Goal: Task Accomplishment & Management: Use online tool/utility

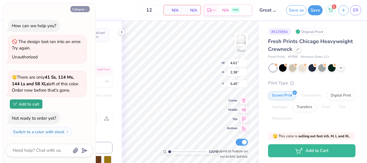
click at [82, 10] on button "Collapse" at bounding box center [79, 9] width 19 height 6
type textarea "x"
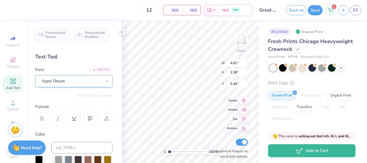
click at [61, 81] on div "Super Dream" at bounding box center [71, 80] width 61 height 9
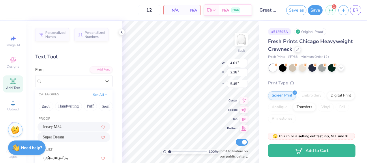
click at [57, 124] on span "Jersey M54" at bounding box center [52, 126] width 19 height 6
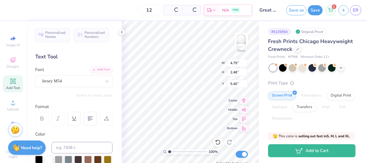
type input "4.79"
type input "2.48"
type input "5.40"
type input "5.41"
type input "1.41"
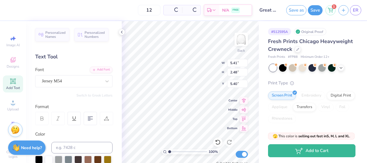
type input "5.94"
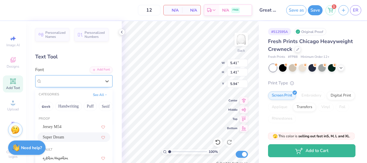
click at [57, 77] on div "Super Dream" at bounding box center [71, 80] width 61 height 9
click at [51, 127] on span "Jersey M54" at bounding box center [52, 126] width 19 height 6
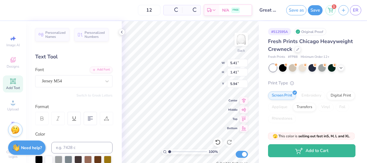
type input "5.44"
type input "1.44"
type input "5.93"
type input "3.18"
type input "1.96"
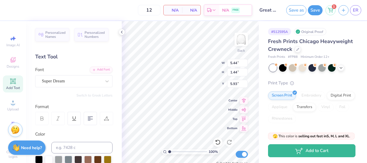
type input "8.16"
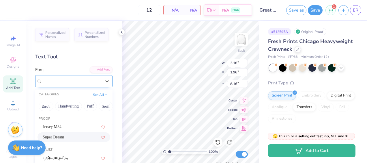
click at [76, 80] on div "Super Dream" at bounding box center [71, 80] width 61 height 9
click at [59, 129] on span "Jersey M54" at bounding box center [52, 126] width 19 height 6
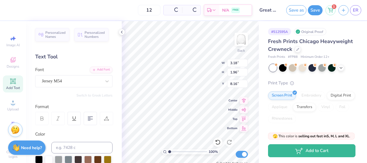
type input "3.35"
type input "2.09"
type input "8.17"
type input "5.02"
type input "1.87"
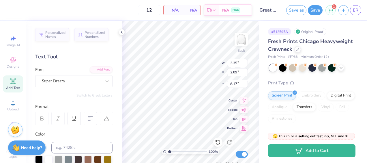
type input "7.58"
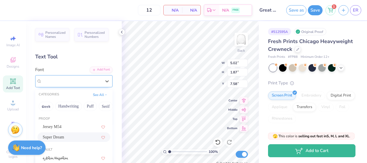
click at [49, 81] on div "Super Dream" at bounding box center [71, 80] width 61 height 9
click at [51, 127] on span "Jersey M54" at bounding box center [52, 126] width 19 height 6
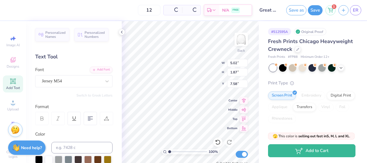
type input "5.16"
type input "1.99"
type input "7.55"
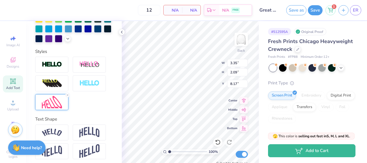
scroll to position [182, 0]
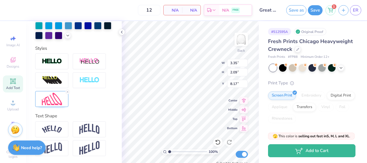
type input "13.36"
type input "6.47"
type input "5.15"
click at [219, 142] on icon at bounding box center [217, 141] width 5 height 5
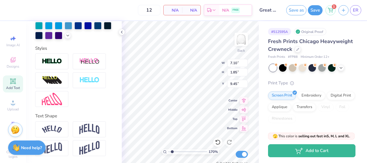
type input "1.70413869798095"
type input "11.92"
type input "5.85"
type input "5.15"
click at [216, 140] on icon at bounding box center [216, 140] width 1 height 1
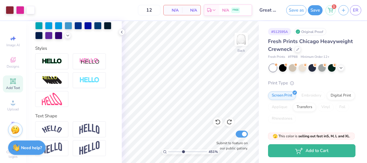
type input "4.51"
click at [183, 151] on input "range" at bounding box center [187, 151] width 39 height 5
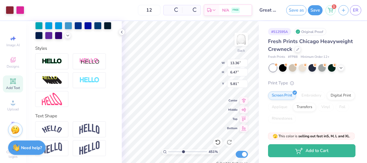
type input "5.81"
click at [217, 140] on icon at bounding box center [218, 142] width 6 height 6
type input "3.05480967828749"
type input "5.15"
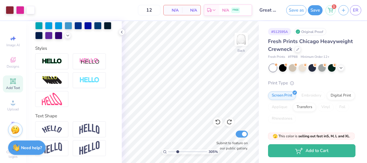
type input "3.05480967828749"
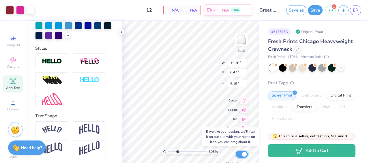
click at [240, 154] on input "Submit to feature on our public gallery." at bounding box center [241, 153] width 12 height 7
checkbox input "false"
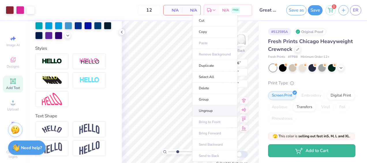
click at [205, 109] on li "Ungroup" at bounding box center [214, 110] width 45 height 11
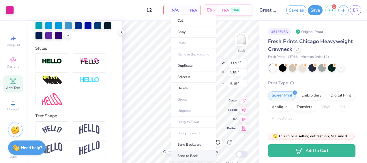
click at [188, 156] on li "Send to Back" at bounding box center [193, 155] width 45 height 11
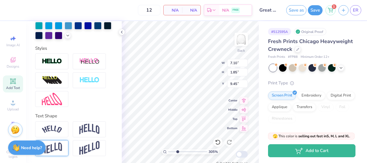
click at [50, 146] on img at bounding box center [52, 147] width 20 height 11
type input "3.05480967828749"
type input "1.86"
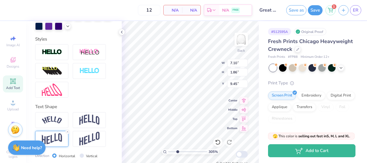
scroll to position [215, 0]
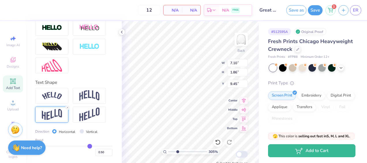
type input "0.42"
type input "0.34"
type input "0.28"
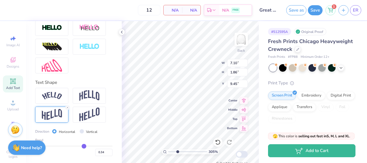
type input "0.28"
type input "0.23"
type input "0.15"
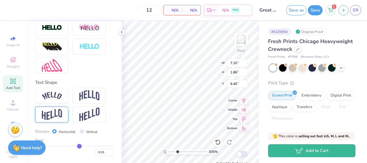
type input "0.1"
type input "0.10"
type input "0.05"
type input "-0.01"
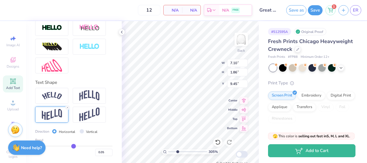
type input "-0.01"
type input "-0.04"
type input "-0.06"
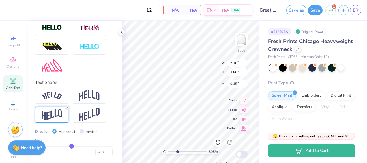
type input "-0.09"
type input "-0.14"
type input "-0.18"
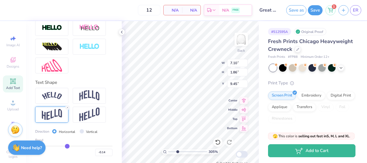
type input "-0.18"
type input "-0.19"
type input "-0.26"
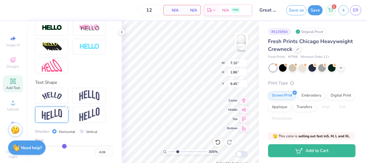
type input "-0.29"
type input "-0.34"
type input "-0.35"
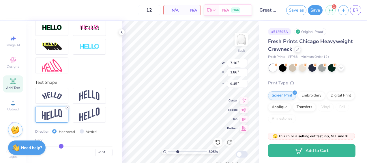
type input "-0.35"
type input "-0.37"
type input "-0.39"
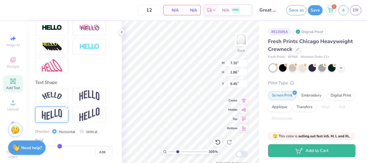
type input "-0.4"
type input "-0.40"
drag, startPoint x: 87, startPoint y: 145, endPoint x: 58, endPoint y: 143, distance: 29.8
type input "-0.4"
click at [58, 145] on input "range" at bounding box center [73, 145] width 77 height 1
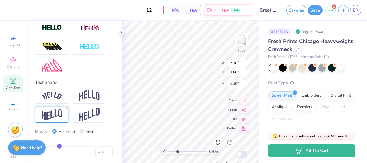
type input "3.05480967828749"
type input "1.84"
type input "9.47"
type input "-0.43"
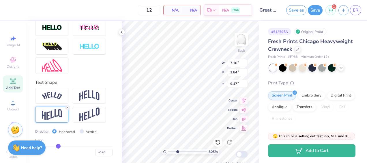
type input "-0.45"
type input "-0.46"
type input "-0.47"
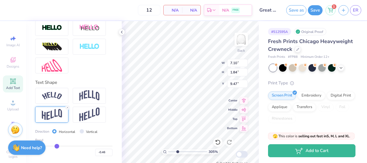
type input "-0.47"
type input "-0.48"
type input "-0.49"
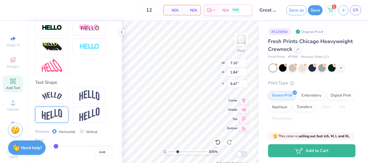
type input "-0.52"
type input "-0.53"
type input "-0.54"
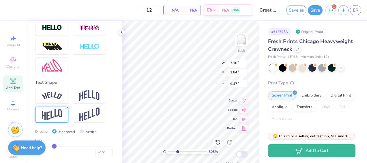
type input "-0.54"
drag, startPoint x: 57, startPoint y: 145, endPoint x: 53, endPoint y: 144, distance: 4.4
type input "-0.54"
click at [53, 145] on input "range" at bounding box center [73, 145] width 77 height 1
type input "3.05480967828749"
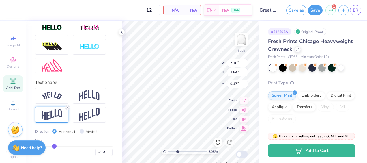
type input "1.83"
type input "3.05480967828749"
type input "7.03"
type input "2.22"
type input "9.27"
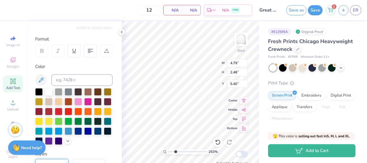
scroll to position [0, 0]
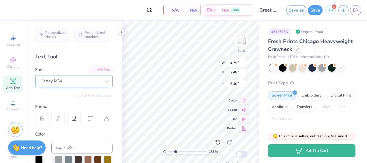
click at [58, 78] on div "Jersey M54" at bounding box center [71, 80] width 61 height 9
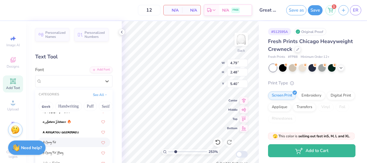
scroll to position [133, 0]
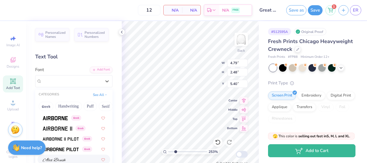
click at [55, 160] on img at bounding box center [54, 159] width 23 height 4
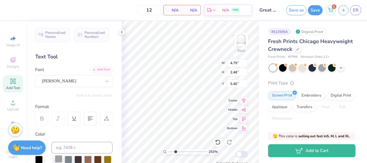
type input "2.52675695061297"
type input "4.47"
type input "2.17"
type input "5.56"
type input "2.52675695061297"
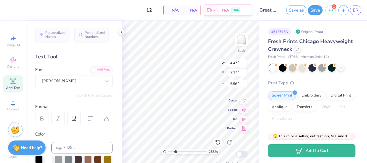
scroll to position [5, 1]
type textarea "gre"
type input "2.52675695061297"
type textarea "great"
type input "2.52675695061297"
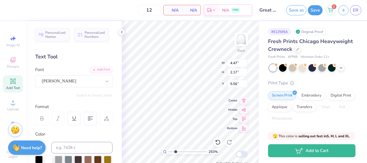
type input "5.44"
type input "1.44"
type input "5.93"
type input "2.52675695061297"
type input "4.31"
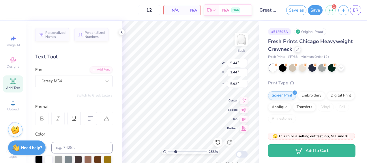
type input "2.29"
type input "5.50"
click at [91, 84] on div "Alex Brush" at bounding box center [71, 80] width 61 height 9
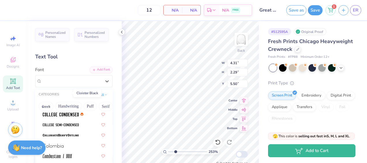
scroll to position [801, 0]
click at [48, 112] on img at bounding box center [61, 114] width 36 height 4
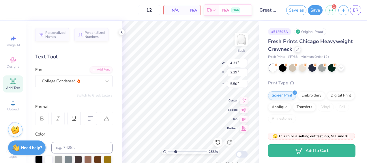
type input "2.52675695061297"
type input "4.78"
type input "2.48"
type input "5.40"
click at [67, 83] on div "College Condensed" at bounding box center [71, 80] width 61 height 9
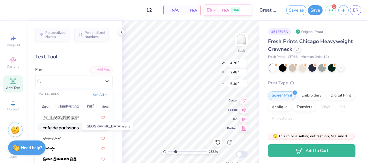
scroll to position [618, 0]
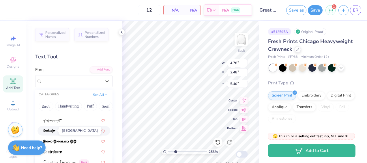
click at [51, 131] on img at bounding box center [49, 131] width 13 height 4
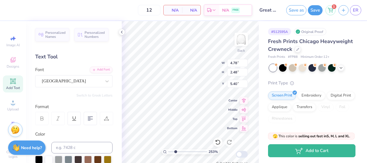
type input "2.52675695061297"
type input "4.25"
type input "2.16"
type input "5.56"
click at [61, 85] on div "Cambridge" at bounding box center [73, 81] width 77 height 12
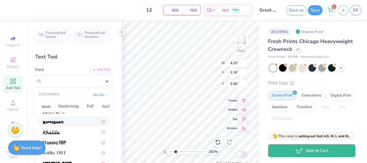
scroll to position [1659, 0]
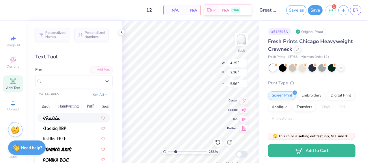
click at [54, 120] on div at bounding box center [73, 118] width 73 height 10
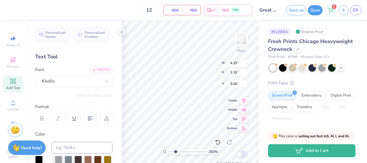
type input "2.52675695061297"
type input "2.02"
type input "5.63"
type input "2.52675695061297"
type input "5.44"
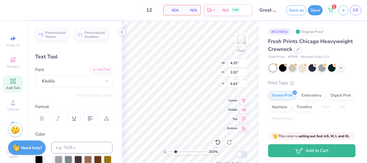
type input "1.44"
type input "5.93"
click at [74, 82] on div "Jersey M54" at bounding box center [71, 80] width 61 height 9
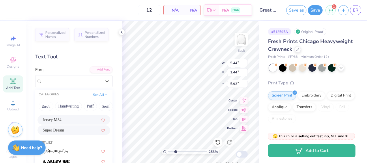
scroll to position [0, 0]
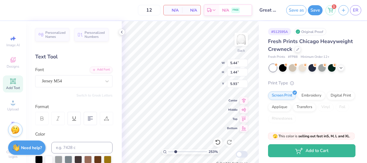
type input "2.52675695061297"
type input "4.25"
type input "2.02"
type input "5.63"
type input "2.52675695061297"
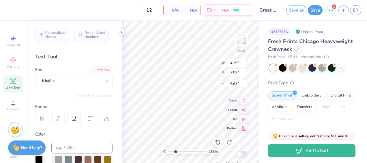
type input "5.44"
type input "1.44"
type input "5.93"
click at [73, 79] on div "Jersey M54" at bounding box center [71, 80] width 61 height 9
type input "2.52675695061297"
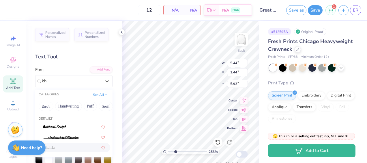
click at [61, 147] on div "Khalila" at bounding box center [74, 147] width 62 height 6
type input "kh"
type input "2.52675695061297"
type input "5.29"
type input "1.34"
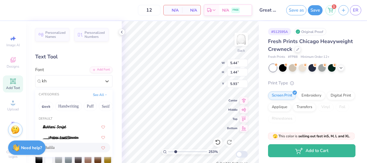
type input "5.97"
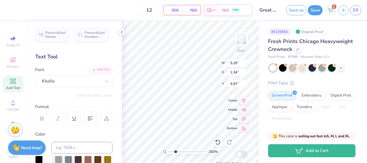
type input "2.52675695061297"
type textarea "w"
type input "2.52675695061297"
type textarea "wom"
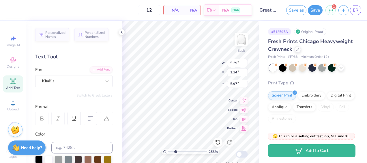
type input "2.52675695061297"
type textarea "women"
type input "2.52675695061297"
type input "3.35"
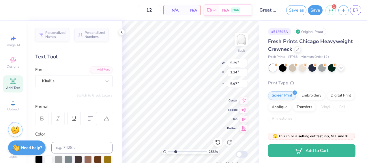
type input "2.09"
type input "8.17"
click at [96, 76] on div "Jersey M54" at bounding box center [73, 81] width 77 height 12
type input "2.52675695061297"
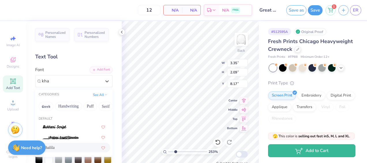
click at [59, 144] on div "Khalila" at bounding box center [74, 147] width 62 height 6
type input "kha"
type input "2.52675695061297"
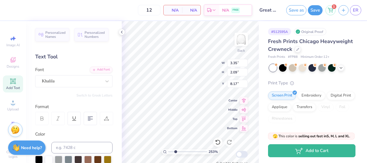
type input "2.52675695061297"
type textarea "g"
type input "2.52675695061297"
type textarea "gog"
type input "2.52675695061297"
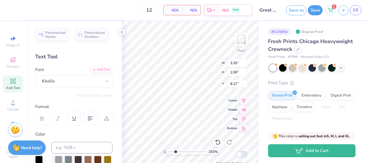
type textarea "go"
type input "2.52675695061297"
type textarea "go g"
type input "2.52675695061297"
type textarea "go gre"
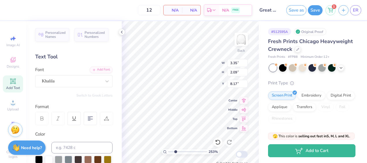
type input "2.52675695061297"
type textarea "go gr"
type input "2.52675695061297"
type textarea "go g"
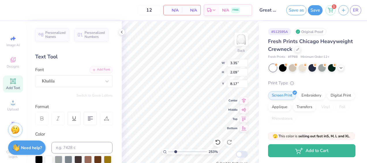
type input "2.52675695061297"
type textarea "go"
type input "2.52675695061297"
type textarea "go"
type input "2.52675695061297"
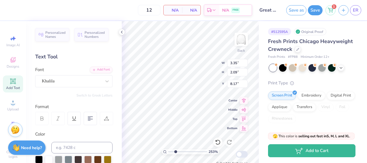
type input "5.16"
type input "1.99"
type input "7.55"
type input "2.52675695061297"
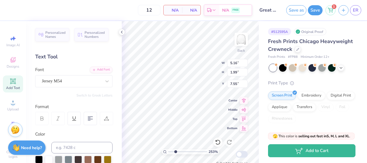
type textarea "g"
type input "2.52675695061297"
type textarea "gre"
type input "2.52675695061297"
type textarea "gre"
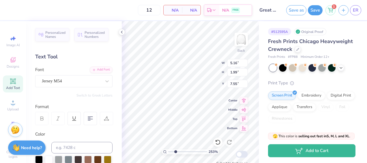
type input "2.52675695061297"
type textarea "gr"
type input "2.52675695061297"
type textarea "g"
click at [97, 83] on div "Jersey M54" at bounding box center [71, 80] width 61 height 9
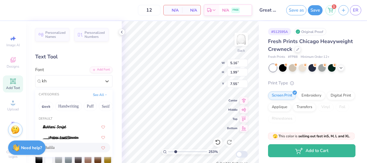
click at [58, 144] on div "Khalila" at bounding box center [73, 147] width 73 height 10
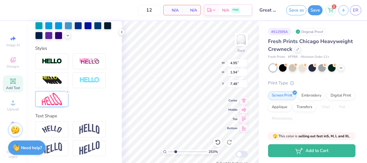
scroll to position [182, 0]
click at [52, 100] on img at bounding box center [52, 99] width 20 height 12
click at [56, 96] on img at bounding box center [52, 99] width 20 height 12
click at [57, 99] on img at bounding box center [52, 99] width 20 height 12
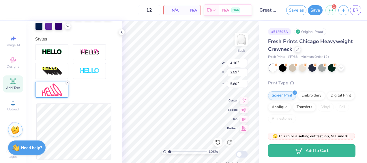
click at [105, 98] on div "Reset" at bounding box center [73, 108] width 77 height 128
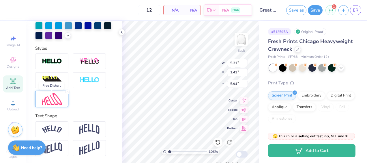
click at [55, 99] on img at bounding box center [52, 99] width 20 height 12
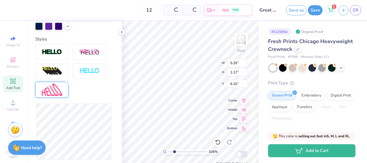
click at [174, 151] on input "range" at bounding box center [187, 151] width 39 height 5
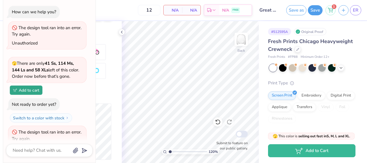
scroll to position [17, 0]
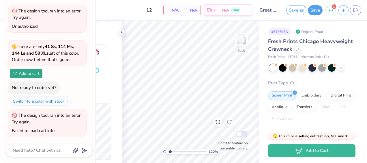
click at [178, 8] on span "N/A" at bounding box center [173, 10] width 12 height 6
click at [176, 9] on span "N/A" at bounding box center [173, 10] width 12 height 6
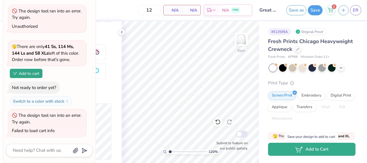
click at [301, 150] on icon "button" at bounding box center [299, 149] width 8 height 6
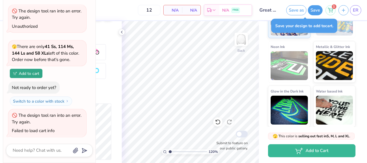
scroll to position [0, 0]
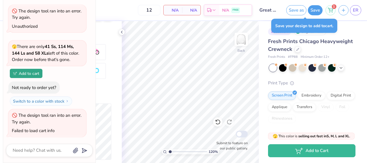
click at [108, 42] on div "Styles" at bounding box center [73, 39] width 77 height 7
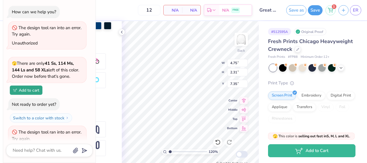
scroll to position [17, 0]
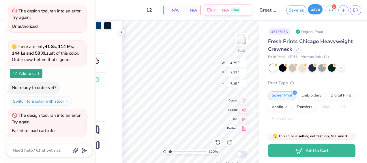
click at [318, 12] on button "Save" at bounding box center [315, 9] width 15 height 10
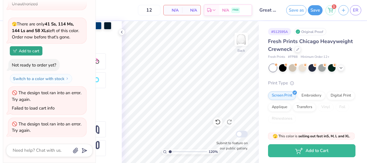
scroll to position [0, 0]
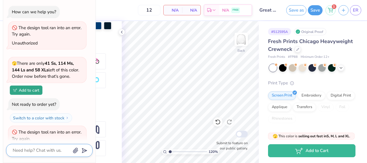
click at [29, 150] on textarea at bounding box center [41, 150] width 59 height 8
click at [330, 12] on div "1" at bounding box center [330, 9] width 10 height 10
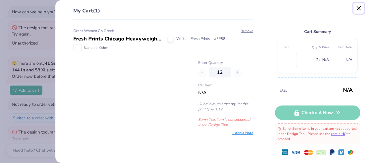
click at [360, 7] on button "Close" at bounding box center [358, 8] width 11 height 11
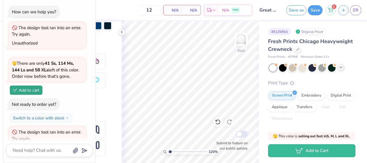
click at [341, 67] on icon at bounding box center [340, 67] width 5 height 5
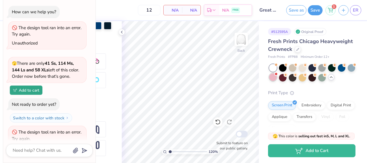
click at [276, 76] on div at bounding box center [272, 76] width 7 height 7
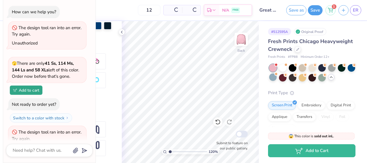
scroll to position [134, 0]
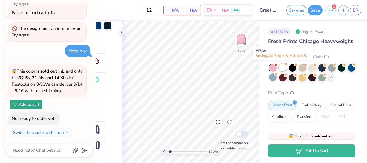
click at [282, 68] on div at bounding box center [282, 66] width 7 height 7
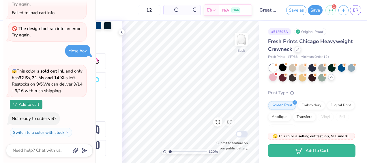
scroll to position [207, 0]
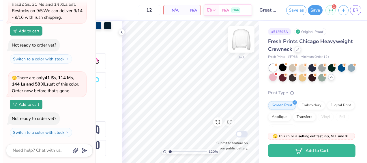
click at [241, 39] on img at bounding box center [240, 39] width 23 height 23
click at [241, 39] on img at bounding box center [241, 39] width 12 height 12
click at [299, 48] on icon at bounding box center [297, 48] width 3 height 3
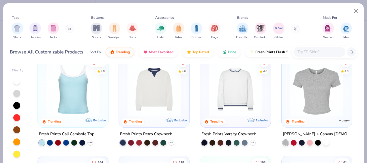
scroll to position [110, 0]
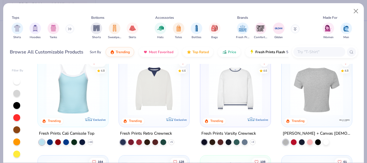
click at [287, 94] on img at bounding box center [257, 88] width 59 height 53
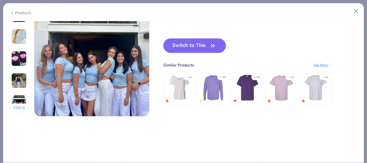
scroll to position [799, 0]
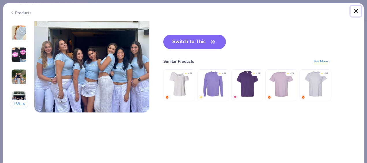
click at [357, 12] on button "Close" at bounding box center [355, 11] width 11 height 11
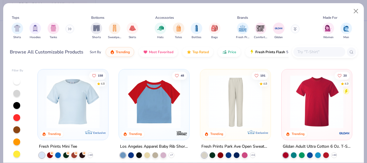
scroll to position [590, 0]
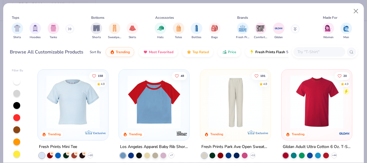
click at [73, 102] on img at bounding box center [73, 101] width 59 height 53
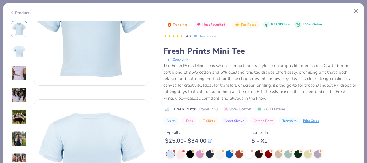
scroll to position [54, 0]
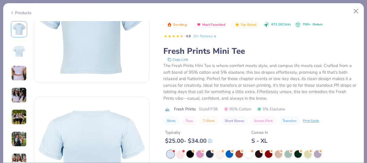
click at [18, 117] on img at bounding box center [19, 117] width 16 height 16
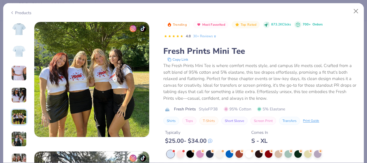
scroll to position [516, 0]
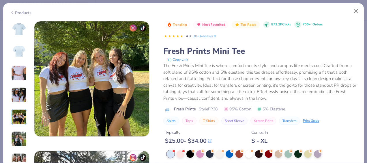
click at [17, 137] on img at bounding box center [19, 139] width 16 height 16
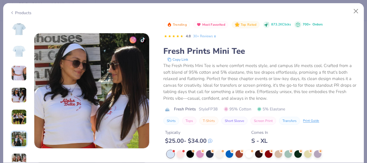
scroll to position [354, 0]
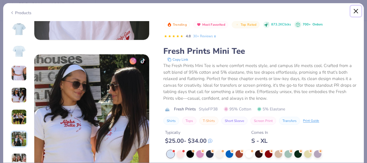
click at [355, 12] on button "Close" at bounding box center [355, 11] width 11 height 11
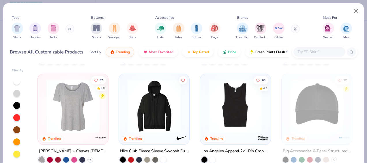
scroll to position [1331, 0]
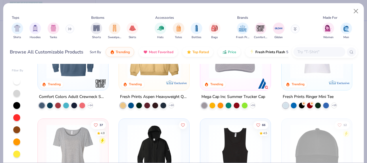
click at [312, 75] on img at bounding box center [316, 51] width 59 height 53
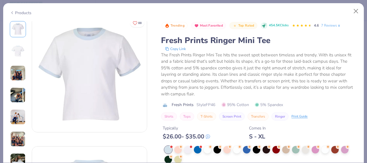
scroll to position [4, 0]
click at [342, 147] on div at bounding box center [344, 148] width 7 height 7
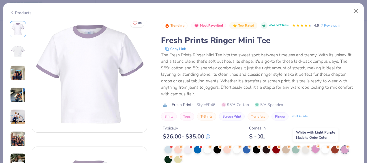
click at [314, 148] on div at bounding box center [314, 148] width 7 height 7
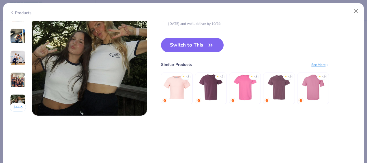
scroll to position [796, 0]
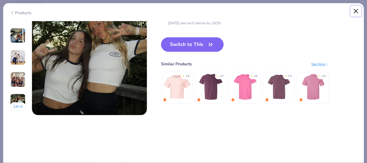
click at [353, 8] on button "Close" at bounding box center [355, 11] width 11 height 11
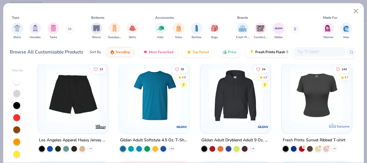
scroll to position [1782, 0]
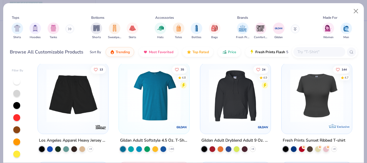
click at [301, 96] on img at bounding box center [316, 95] width 59 height 53
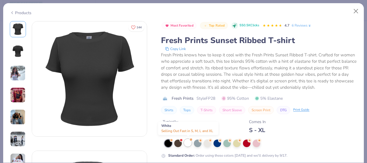
click at [186, 142] on div at bounding box center [187, 142] width 7 height 7
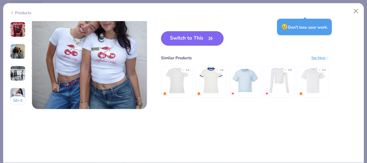
scroll to position [802, 0]
click at [171, 81] on img at bounding box center [176, 80] width 27 height 27
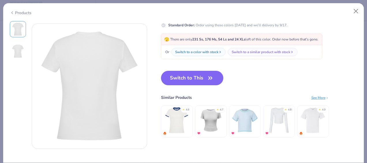
scroll to position [131, 0]
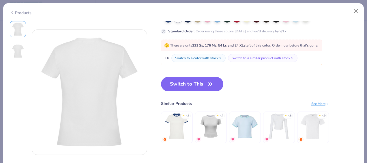
click at [189, 82] on button "Switch to This" at bounding box center [192, 84] width 63 height 14
click at [193, 79] on button "Switch to This" at bounding box center [192, 84] width 63 height 14
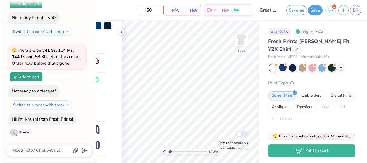
scroll to position [288, 0]
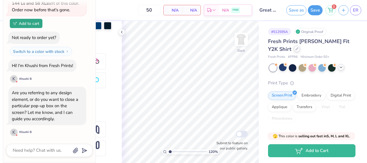
click at [293, 50] on div at bounding box center [296, 49] width 6 height 6
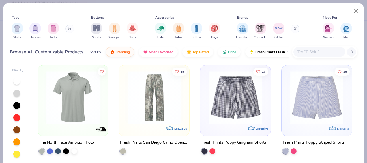
scroll to position [4090, 0]
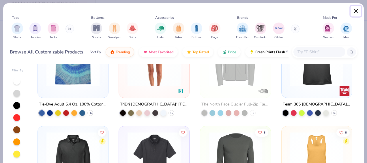
click at [355, 13] on button "Close" at bounding box center [355, 11] width 11 height 11
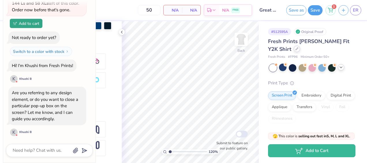
click at [293, 51] on div at bounding box center [296, 49] width 6 height 6
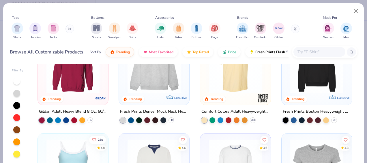
scroll to position [107, 0]
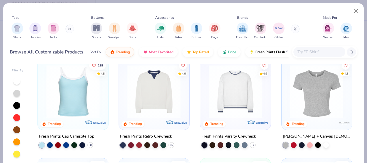
click at [159, 97] on img at bounding box center [153, 91] width 59 height 53
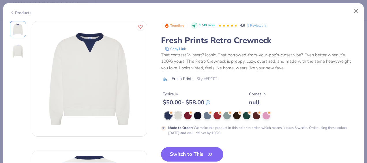
click at [178, 114] on div at bounding box center [177, 114] width 7 height 7
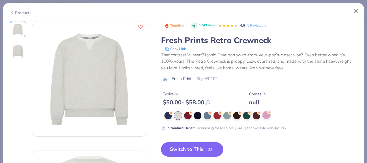
click at [265, 116] on div at bounding box center [265, 114] width 7 height 7
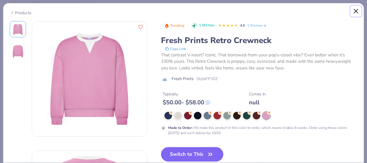
click at [358, 9] on button "Close" at bounding box center [355, 11] width 11 height 11
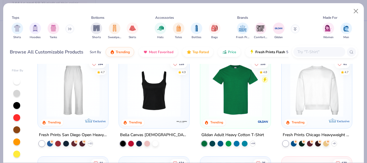
scroll to position [207, 0]
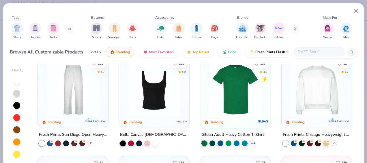
click at [318, 98] on img at bounding box center [316, 89] width 59 height 53
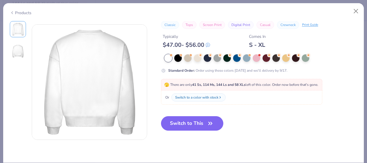
scroll to position [126, 0]
click at [191, 124] on button "Switch to This" at bounding box center [192, 123] width 63 height 14
click at [194, 122] on button "Switch to This" at bounding box center [192, 123] width 63 height 14
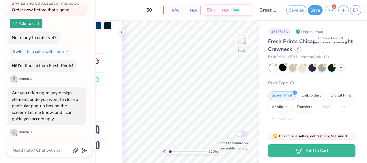
click at [301, 50] on div at bounding box center [297, 49] width 6 height 6
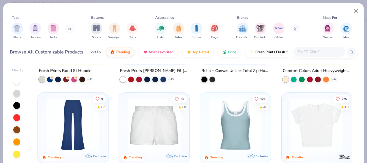
scroll to position [469, 0]
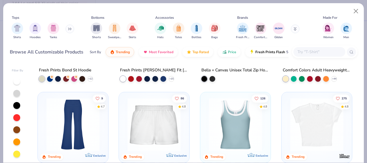
click at [239, 121] on img at bounding box center [235, 124] width 59 height 53
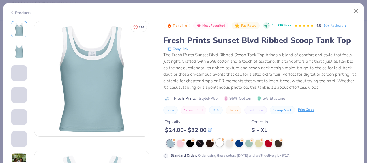
click at [222, 144] on div at bounding box center [219, 142] width 7 height 7
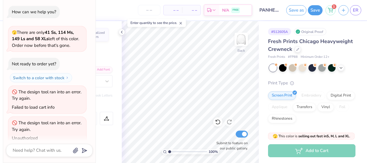
scroll to position [7, 0]
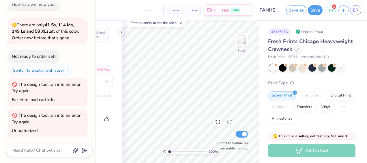
click at [120, 32] on icon at bounding box center [121, 32] width 5 height 5
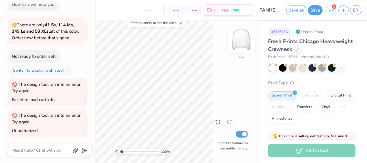
click at [243, 45] on img at bounding box center [240, 39] width 23 height 23
click at [243, 41] on img at bounding box center [240, 39] width 23 height 23
click at [239, 42] on img at bounding box center [240, 39] width 23 height 23
click at [243, 41] on img at bounding box center [240, 39] width 23 height 23
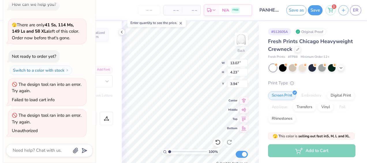
click at [77, 12] on div "How can we help you? 🫣 There are only 41 Ss, 114 Ms, 149 Ls and 58 XLs left of …" at bounding box center [49, 68] width 86 height 148
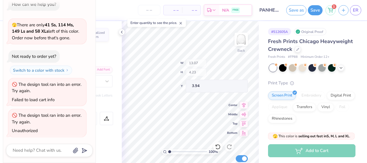
type textarea "x"
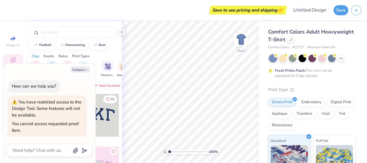
type textarea "x"
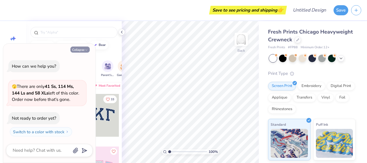
click at [83, 51] on button "Collapse" at bounding box center [79, 49] width 19 height 6
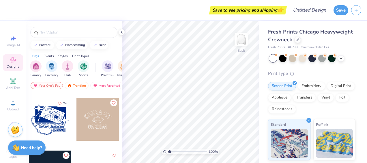
scroll to position [835, 0]
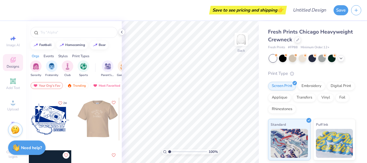
click at [95, 129] on div at bounding box center [97, 118] width 43 height 43
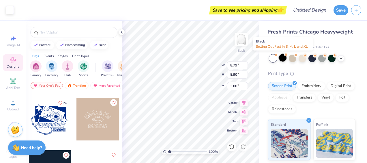
click at [284, 59] on div at bounding box center [282, 57] width 7 height 7
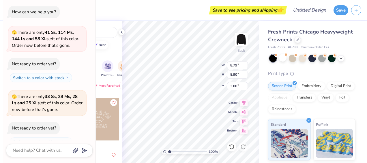
scroll to position [10, 0]
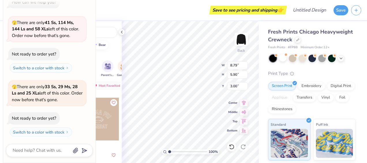
type textarea "x"
type input "11.61"
type input "7.80"
type textarea "x"
type input "3.92"
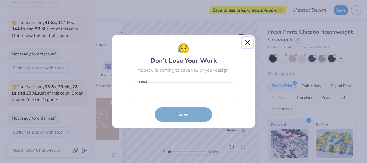
click at [248, 43] on button "Close" at bounding box center [247, 42] width 11 height 11
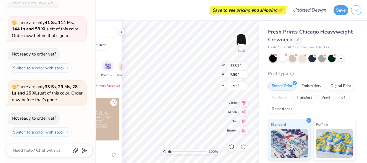
scroll to position [0, 0]
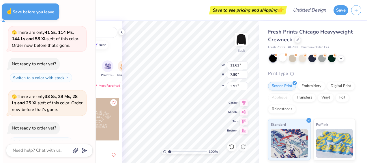
type textarea "x"
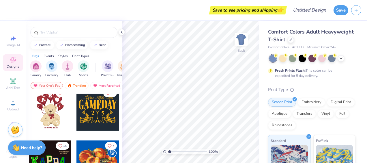
scroll to position [101, 0]
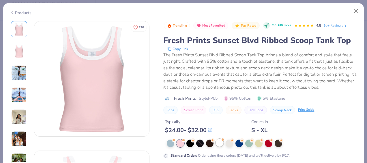
type input "1.1955357066778"
type textarea "x"
click at [219, 143] on div at bounding box center [219, 142] width 7 height 7
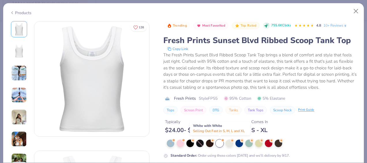
type input "1.1955357066778"
type textarea "x"
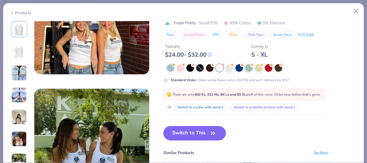
scroll to position [692, 0]
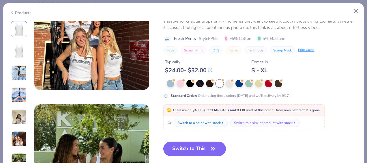
click at [198, 147] on button "Switch to This" at bounding box center [194, 148] width 63 height 14
type input "1.1955357066778"
type textarea "x"
type input "1.1955357066778"
type textarea "x"
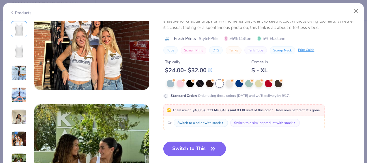
type input "1.1955357066778"
type textarea "x"
type input "1.1955357066778"
type textarea "x"
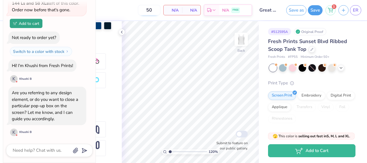
click at [150, 10] on input "50" at bounding box center [149, 10] width 22 height 10
drag, startPoint x: 157, startPoint y: 11, endPoint x: 119, endPoint y: 8, distance: 38.2
click at [119, 8] on div "50 N/A Per Item N/A Total Est. Delivery N/A FREE" at bounding box center [144, 10] width 214 height 20
type input "50"
type textarea "x"
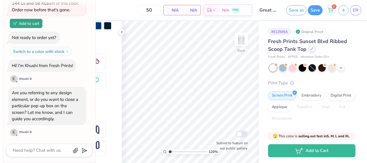
scroll to position [315, 0]
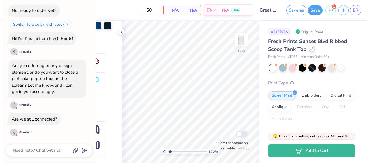
click at [312, 48] on icon at bounding box center [311, 49] width 2 height 2
type input "1.1955357066778"
type textarea "x"
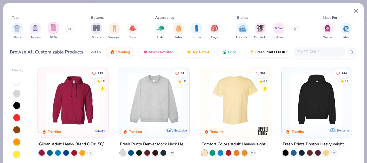
click at [52, 32] on div "filter for Tanks" at bounding box center [54, 28] width 12 height 12
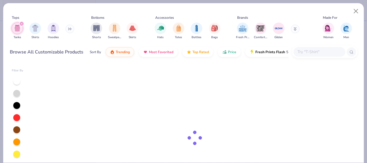
type input "1.1955357066778"
type textarea "x"
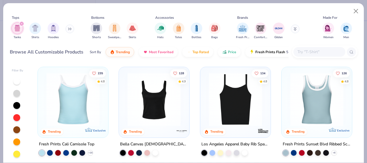
click at [149, 104] on img at bounding box center [153, 99] width 59 height 53
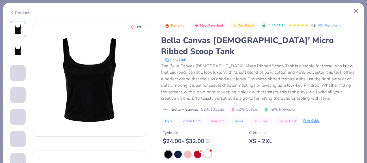
click at [207, 150] on div at bounding box center [206, 153] width 7 height 7
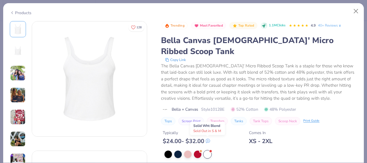
type input "1.1955357066778"
type textarea "x"
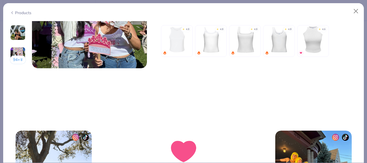
scroll to position [757, 0]
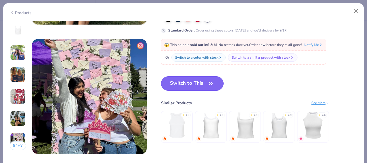
click at [174, 83] on button "Switch to This" at bounding box center [192, 83] width 63 height 14
type input "1.1955357066778"
type textarea "x"
type input "1.1955357066778"
type textarea "x"
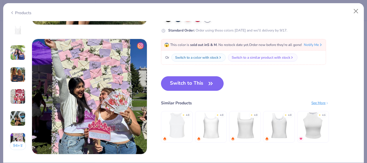
type input "1.1955357066778"
type textarea "x"
type input "1.1955357066778"
type textarea "x"
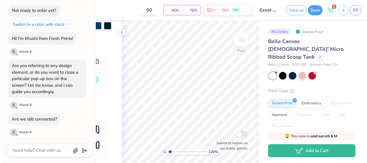
click at [151, 9] on input "50" at bounding box center [149, 10] width 22 height 10
type input "0"
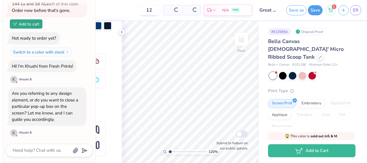
scroll to position [315, 0]
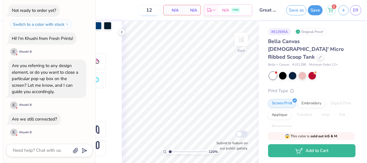
click at [155, 10] on input "12" at bounding box center [149, 10] width 22 height 10
type input "1"
type input "12"
